Goal: Information Seeking & Learning: Learn about a topic

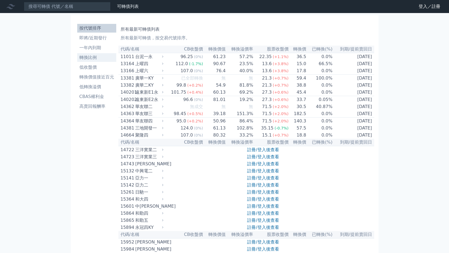
click at [100, 58] on li "轉換比例" at bounding box center [96, 57] width 39 height 7
click at [104, 40] on li "即將/近期發行" at bounding box center [96, 38] width 39 height 7
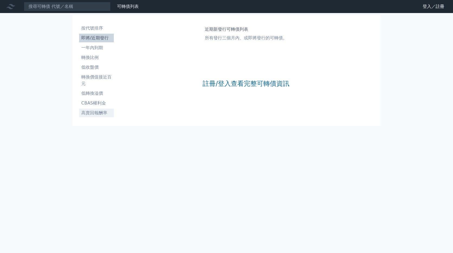
click at [101, 112] on li "高賣回報酬率" at bounding box center [96, 113] width 35 height 7
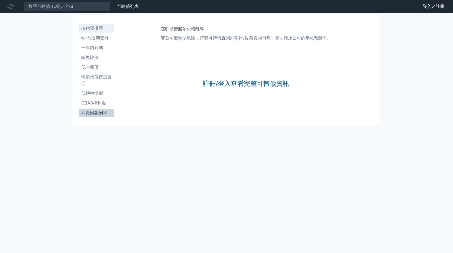
click at [91, 30] on li "按代號排序" at bounding box center [96, 28] width 35 height 7
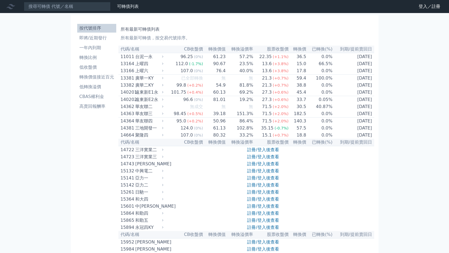
click at [9, 8] on icon at bounding box center [11, 6] width 9 height 9
